Goal: Transaction & Acquisition: Download file/media

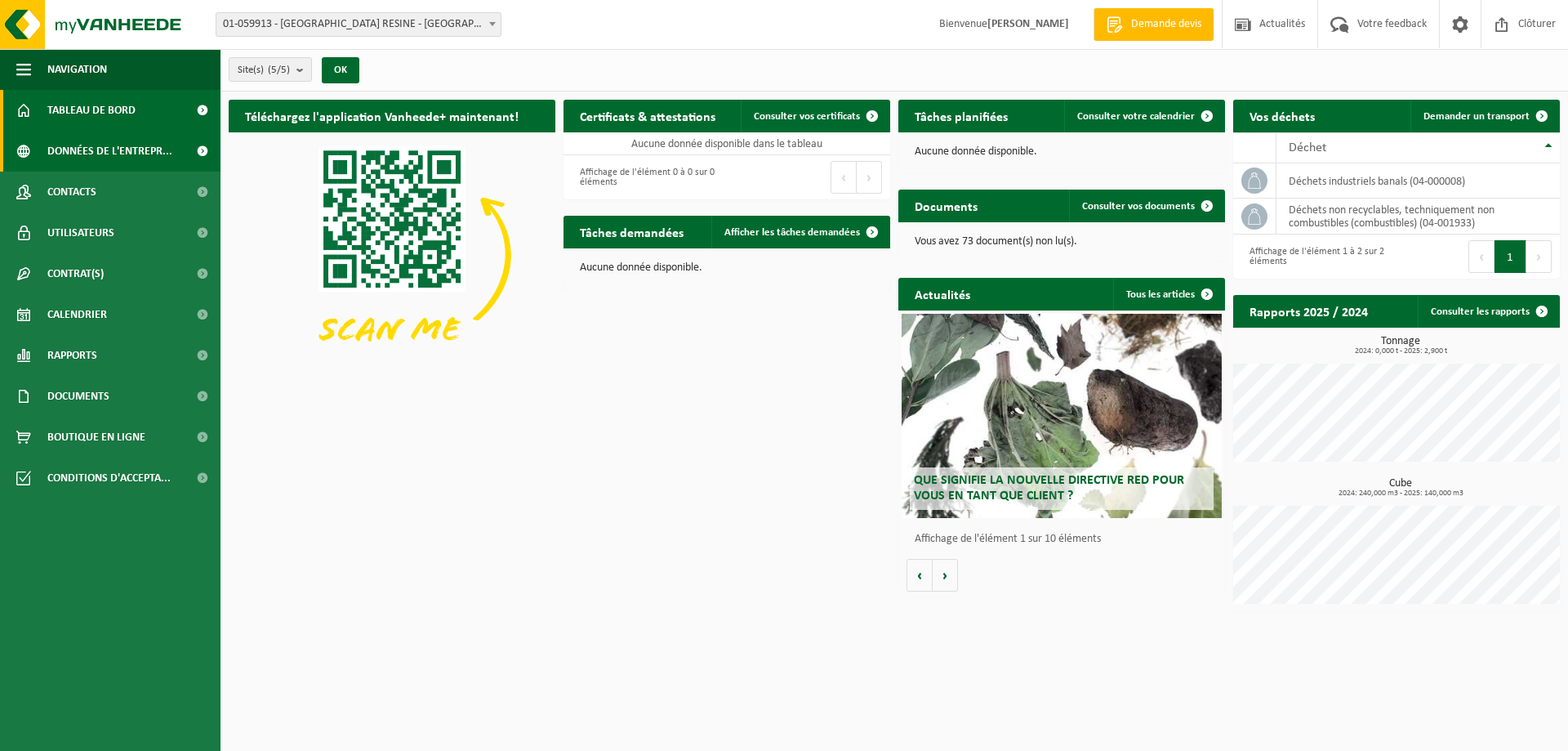
click at [118, 153] on span "Données de l'entrepr..." at bounding box center [109, 151] width 125 height 41
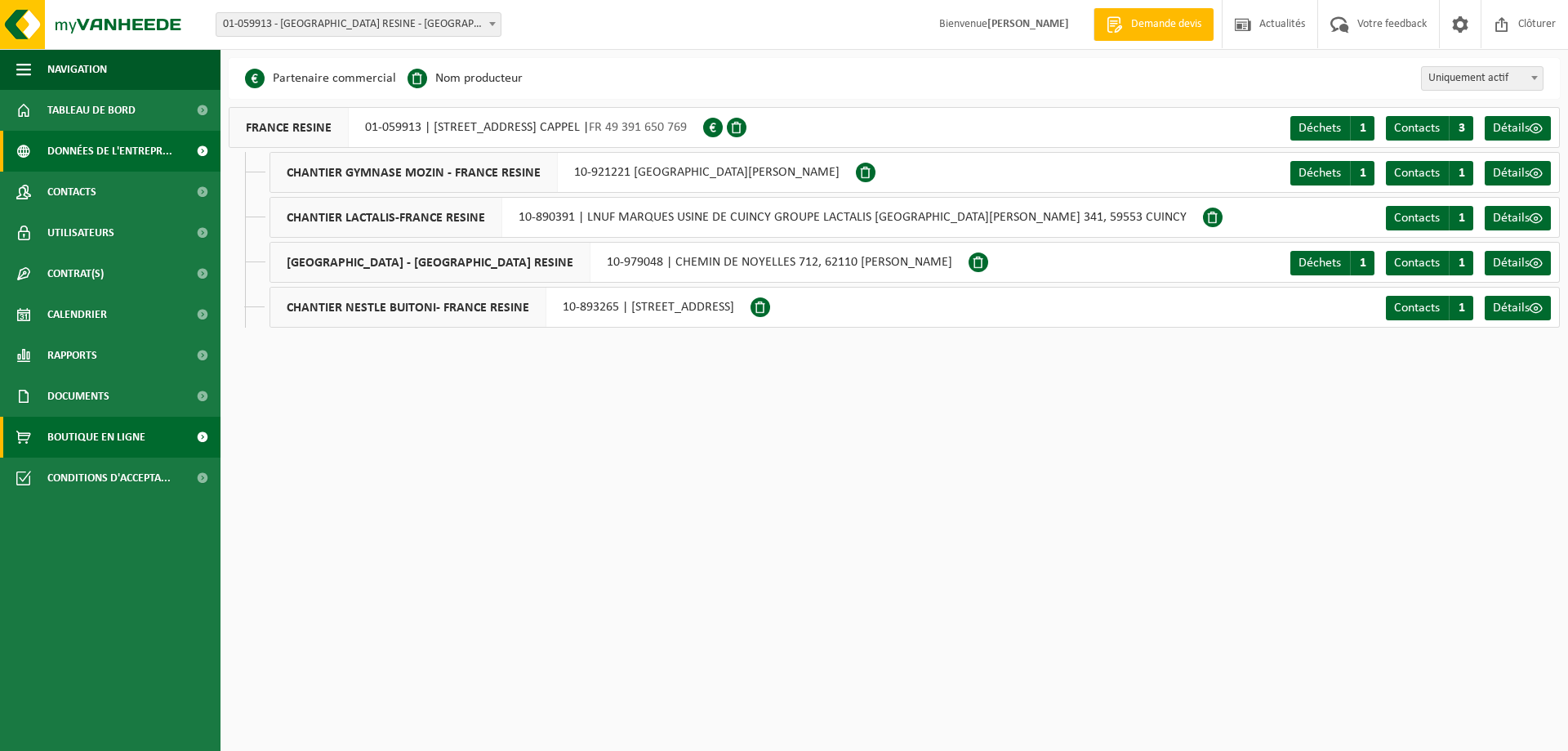
click at [198, 439] on span at bounding box center [202, 437] width 36 height 41
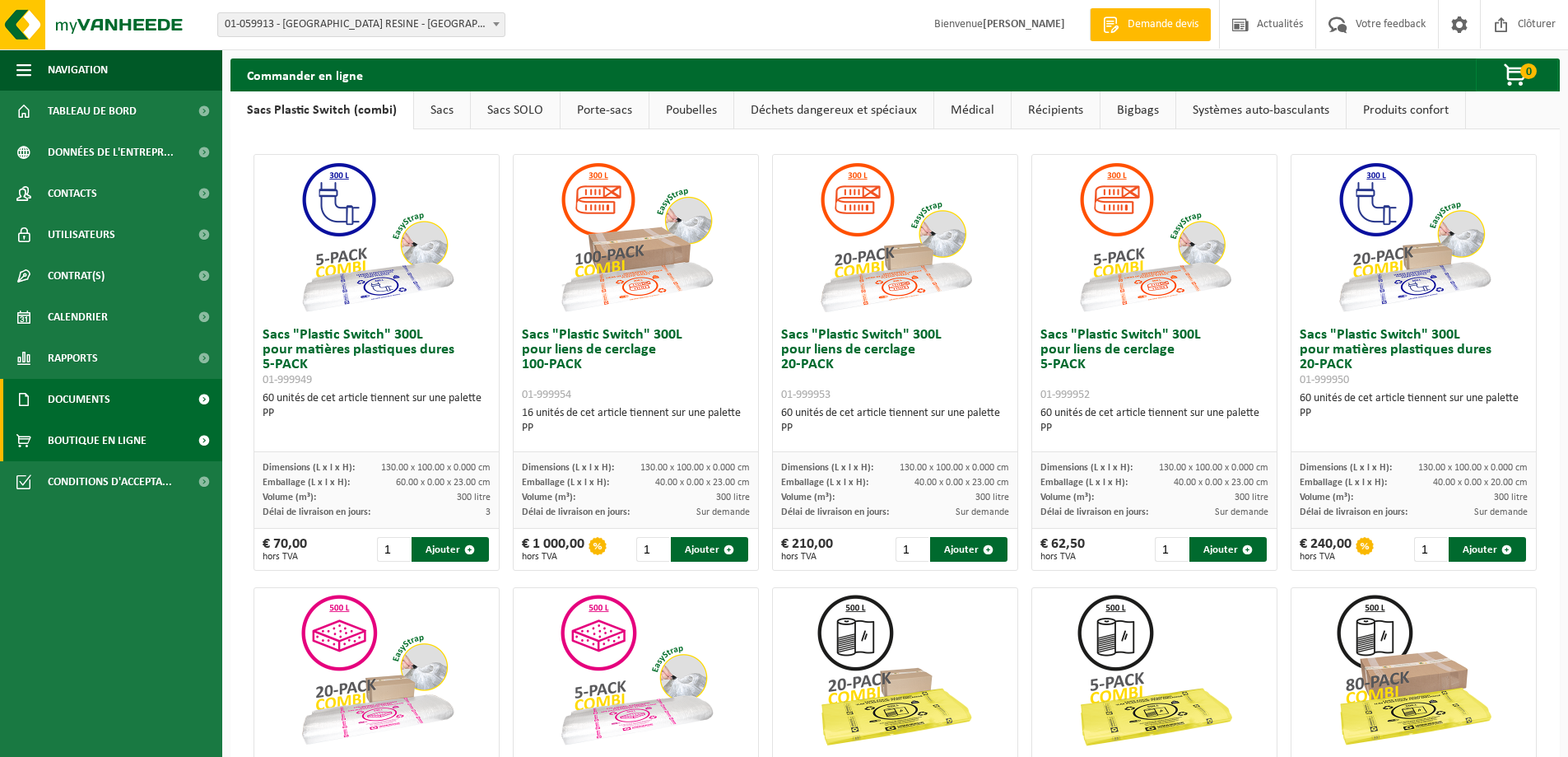
click at [197, 399] on span at bounding box center [203, 399] width 37 height 41
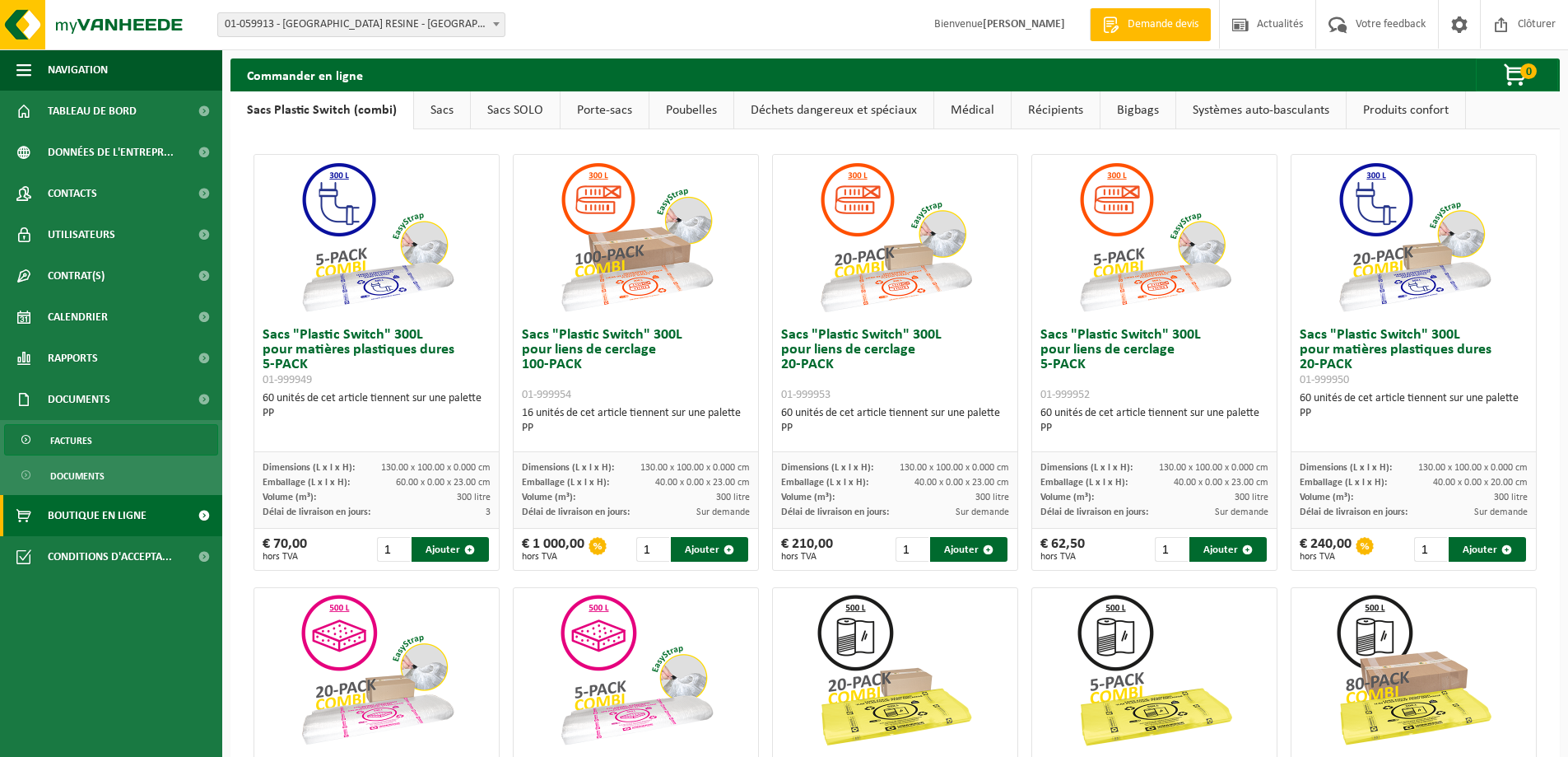
click at [87, 441] on span "Factures" at bounding box center [71, 440] width 42 height 32
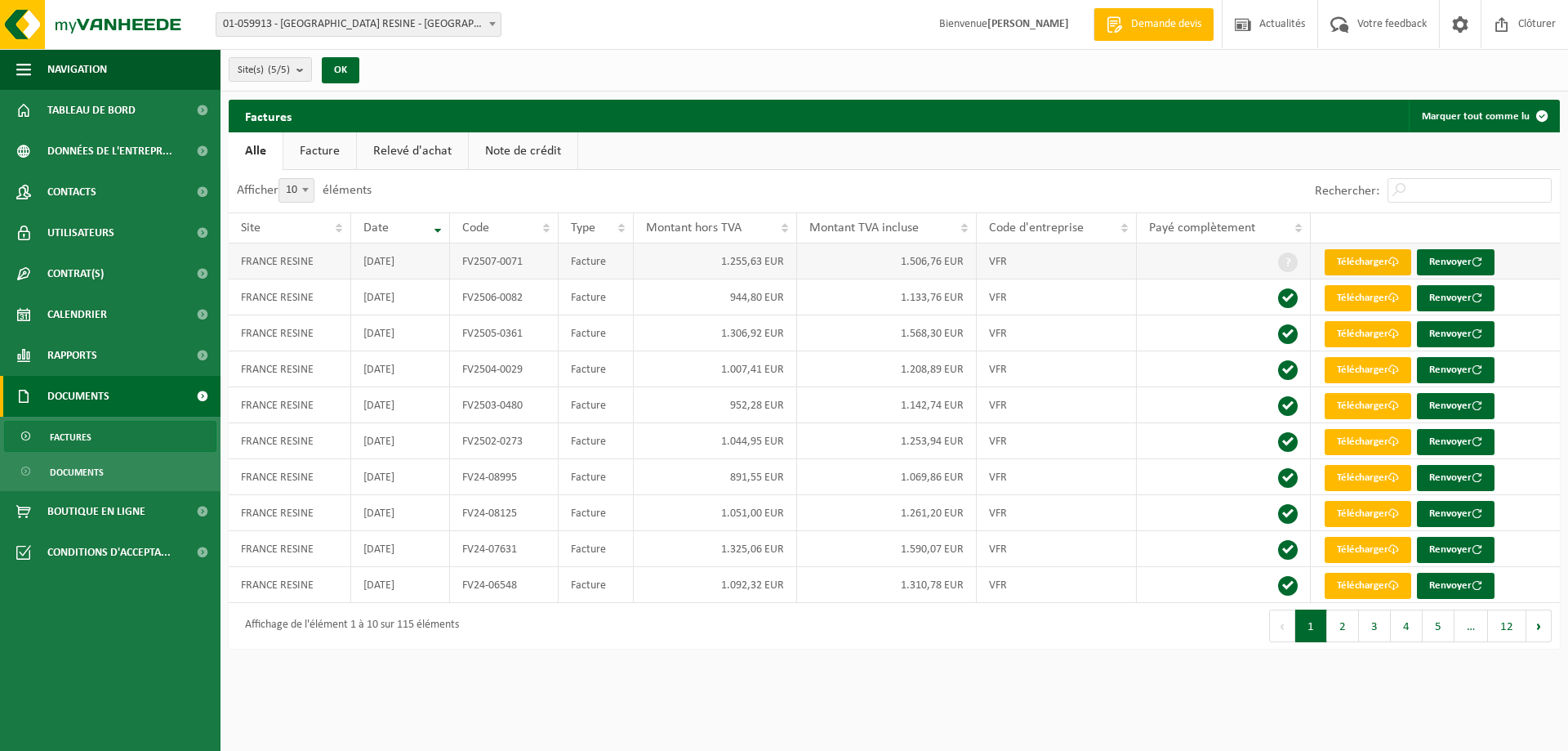
click at [1344, 259] on link "Télécharger" at bounding box center [1368, 262] width 86 height 26
